Goal: Information Seeking & Learning: Check status

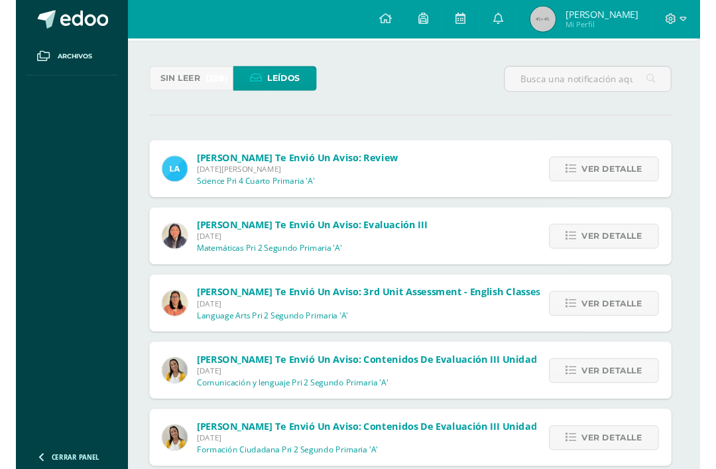
scroll to position [68, 3]
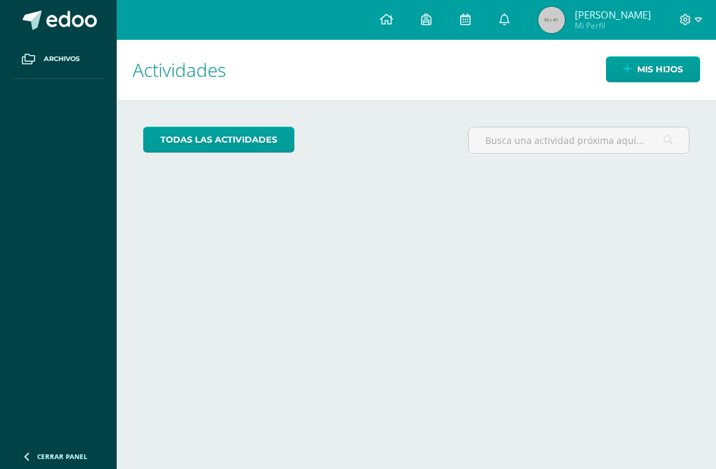
click at [263, 151] on link "todas las Actividades" at bounding box center [218, 140] width 151 height 26
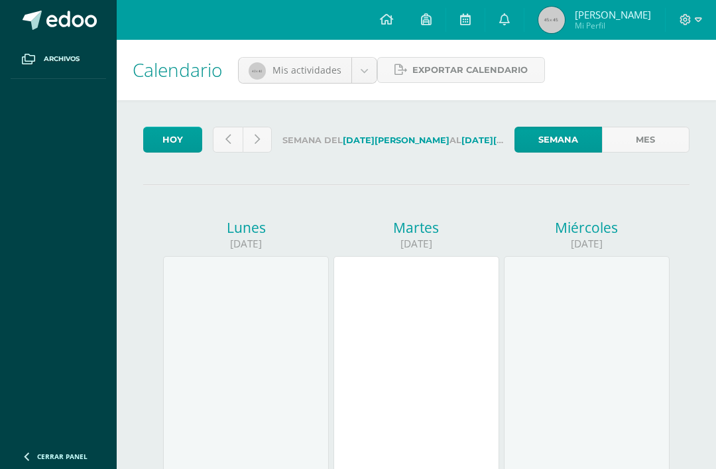
click at [393, 19] on icon at bounding box center [386, 19] width 13 height 12
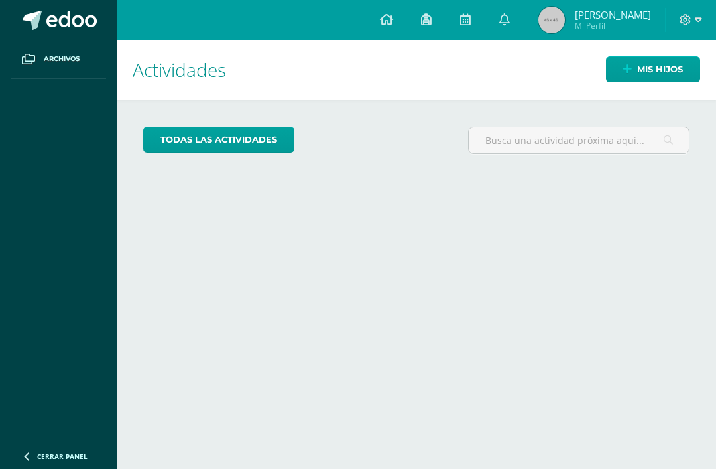
click at [275, 139] on link "todas las Actividades" at bounding box center [218, 140] width 151 height 26
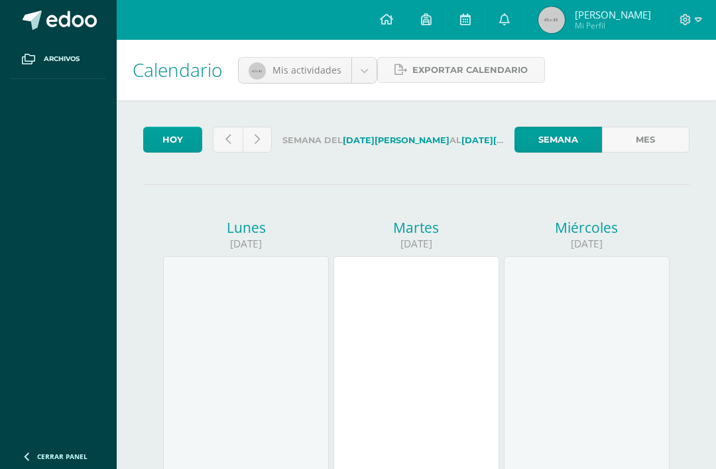
click at [510, 21] on icon at bounding box center [504, 19] width 11 height 12
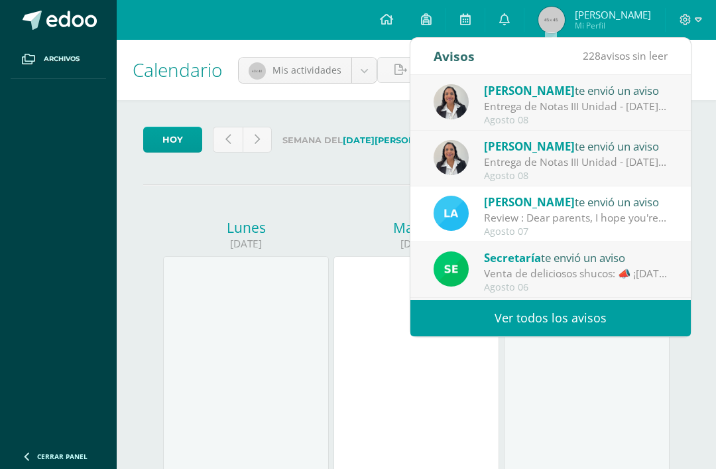
click at [594, 101] on div "Entrega de Notas III Unidad - [DATE][PERSON_NAME]: Estimados padres de familia,…" at bounding box center [576, 106] width 184 height 15
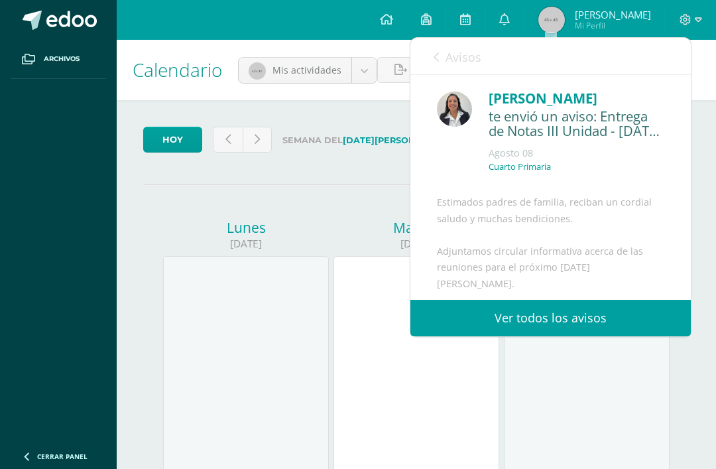
click at [550, 103] on div "[PERSON_NAME]" at bounding box center [577, 98] width 176 height 21
click at [538, 109] on div "te envió un aviso: Entrega de Notas III Unidad - Jueves 14 de agosto" at bounding box center [577, 124] width 176 height 31
click at [574, 322] on link "Ver todos los avisos" at bounding box center [551, 318] width 281 height 36
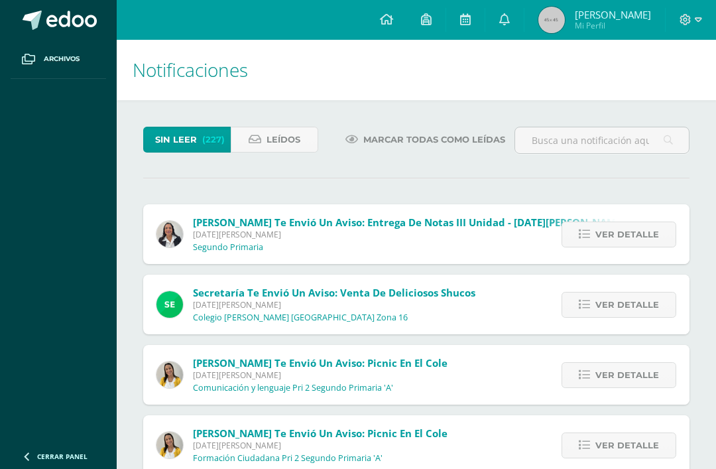
click at [584, 236] on icon at bounding box center [584, 234] width 11 height 11
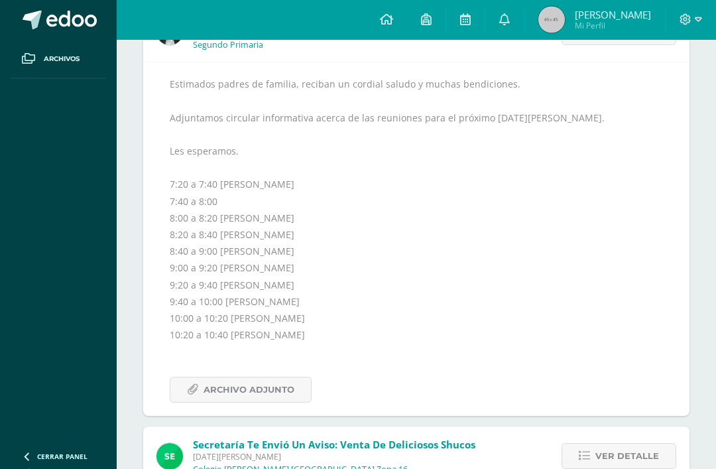
scroll to position [202, 0]
click at [257, 387] on span "Archivo Adjunto" at bounding box center [249, 389] width 91 height 25
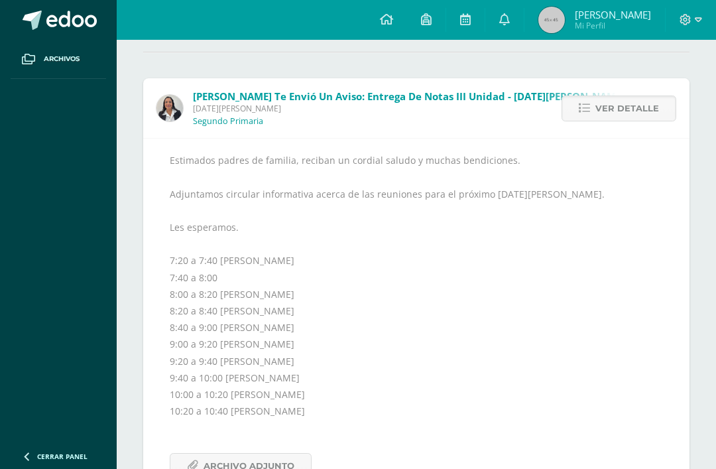
scroll to position [0, 0]
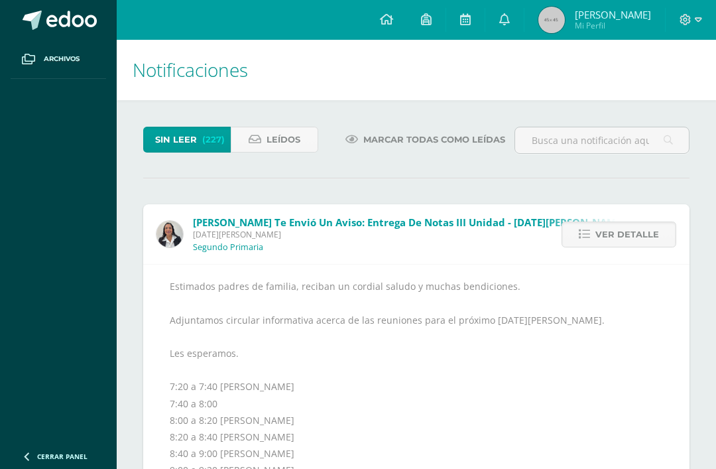
click at [294, 141] on span "Leídos" at bounding box center [284, 139] width 34 height 25
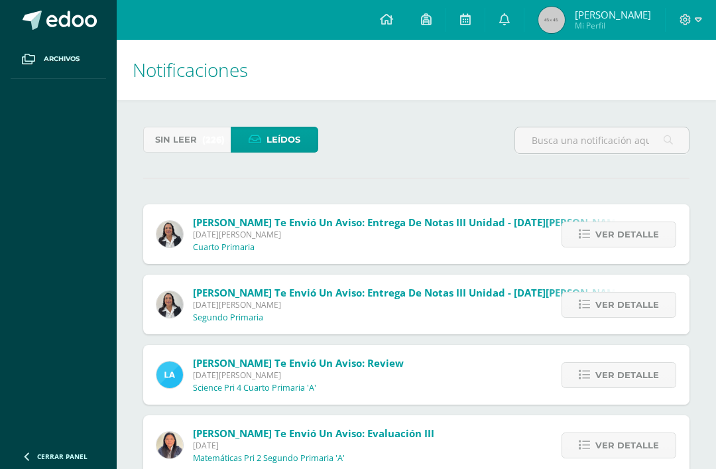
click at [584, 237] on icon at bounding box center [584, 234] width 11 height 11
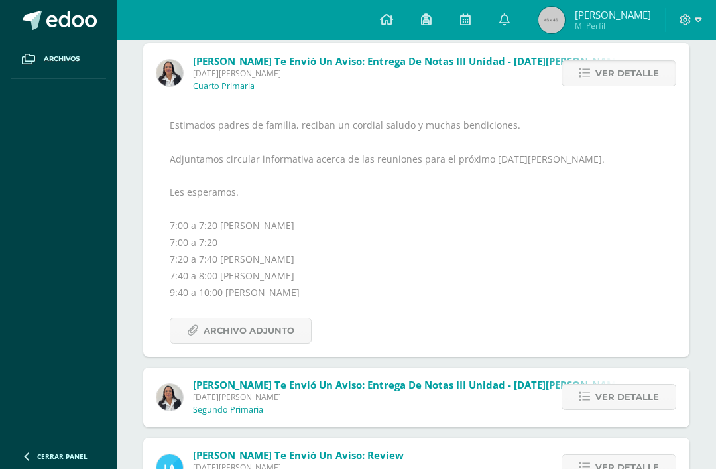
scroll to position [166, 0]
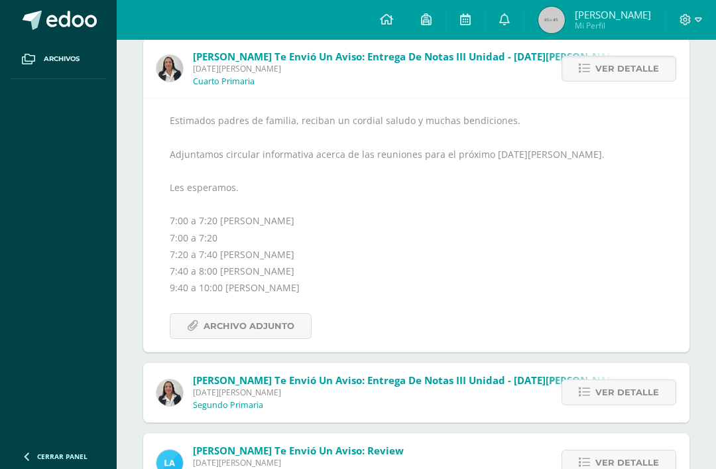
click at [280, 322] on span "Archivo Adjunto" at bounding box center [249, 326] width 91 height 25
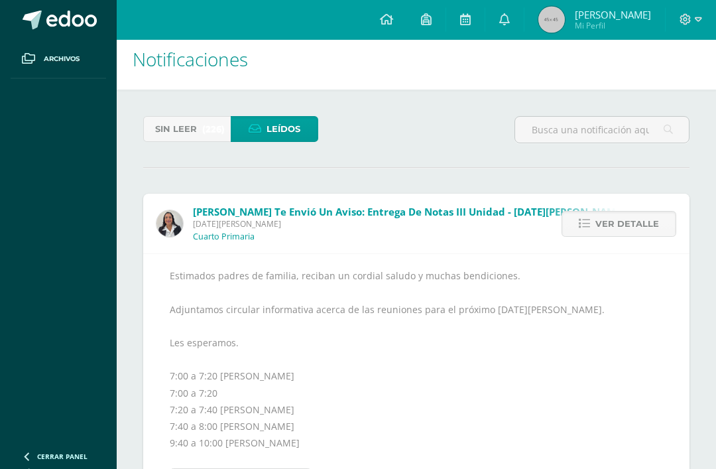
scroll to position [0, 0]
